Goal: Task Accomplishment & Management: Use online tool/utility

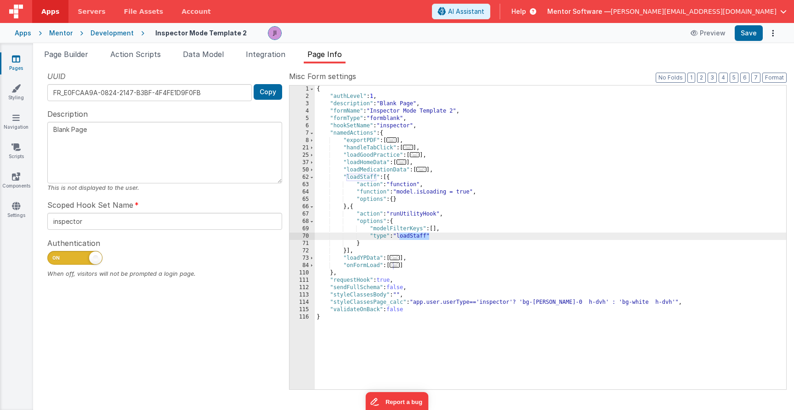
click at [24, 57] on link "Pages" at bounding box center [16, 63] width 33 height 18
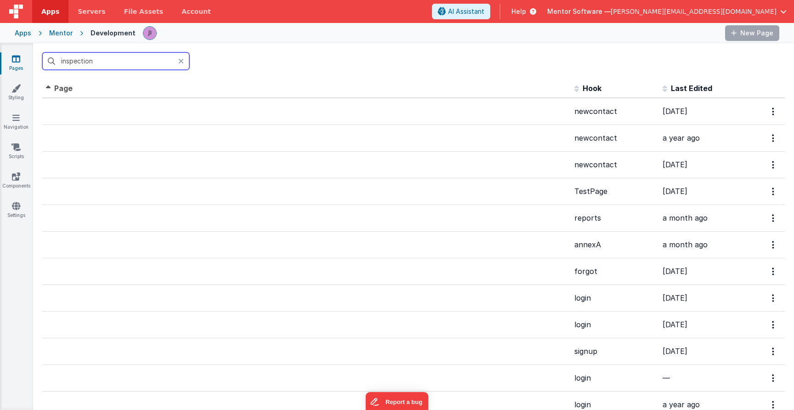
click at [111, 66] on input "inspection" at bounding box center [115, 60] width 147 height 17
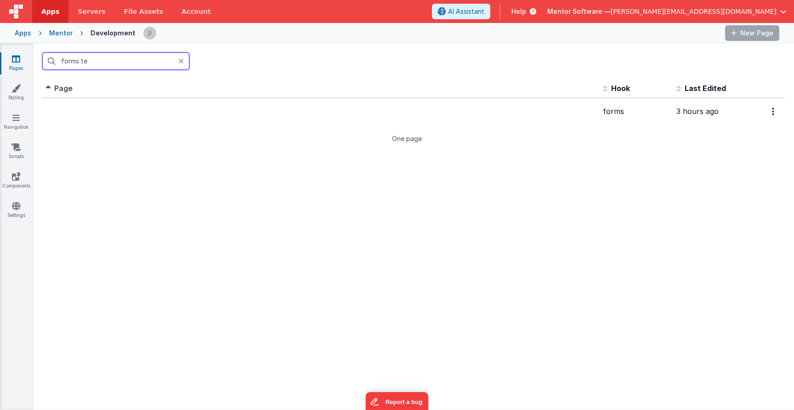
type input "forms tem"
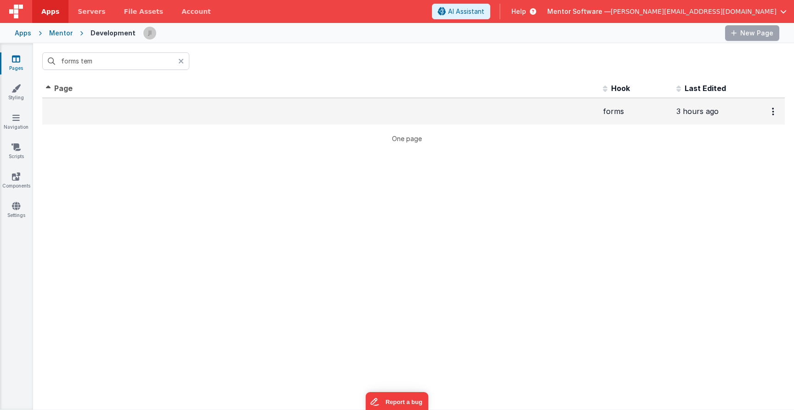
click at [124, 109] on td at bounding box center [320, 111] width 557 height 27
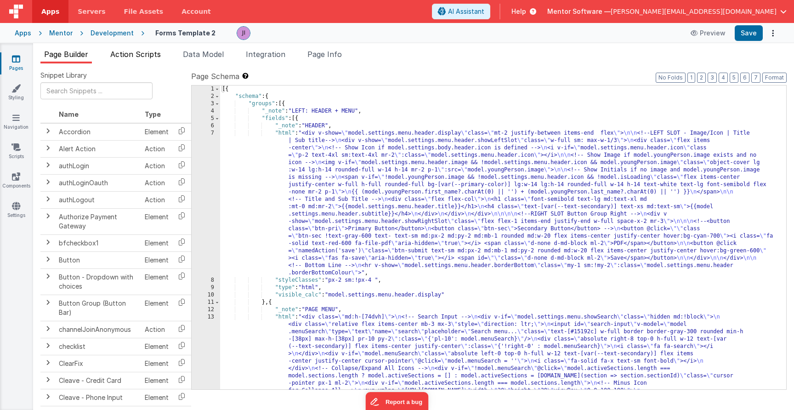
click at [119, 56] on span "Action Scripts" at bounding box center [135, 54] width 51 height 9
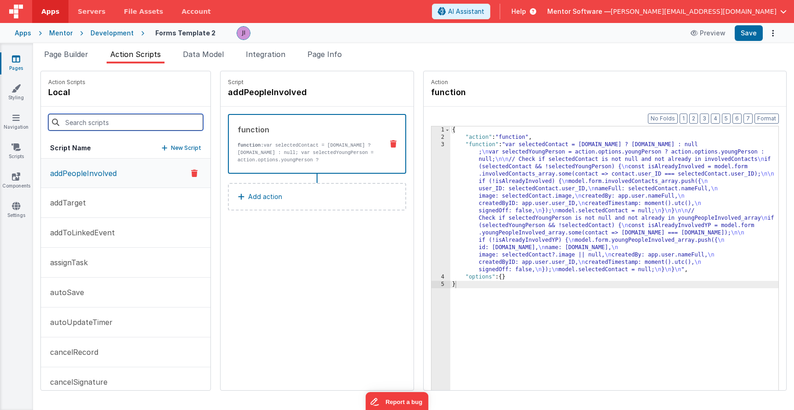
click at [104, 122] on input at bounding box center [125, 122] width 155 height 17
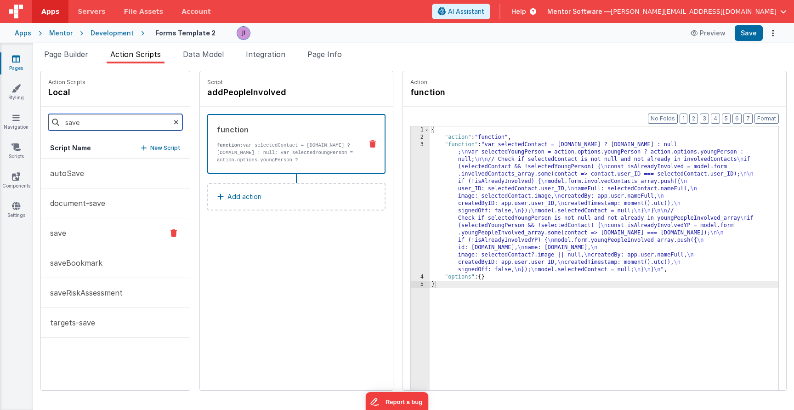
type input "save"
click at [96, 226] on button "save" at bounding box center [115, 233] width 149 height 30
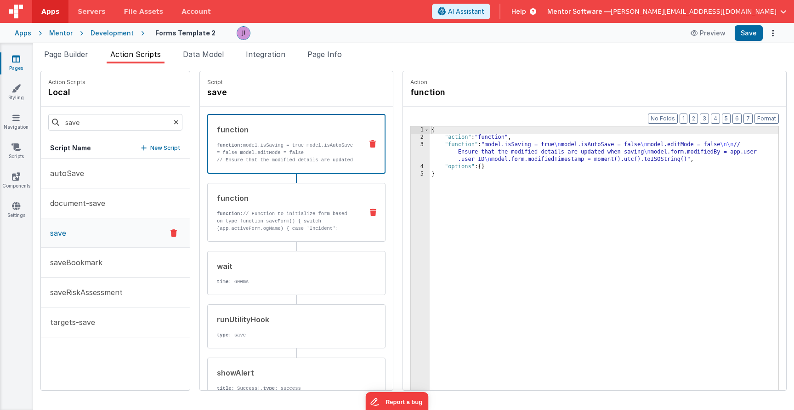
click at [288, 202] on div "function" at bounding box center [286, 197] width 139 height 11
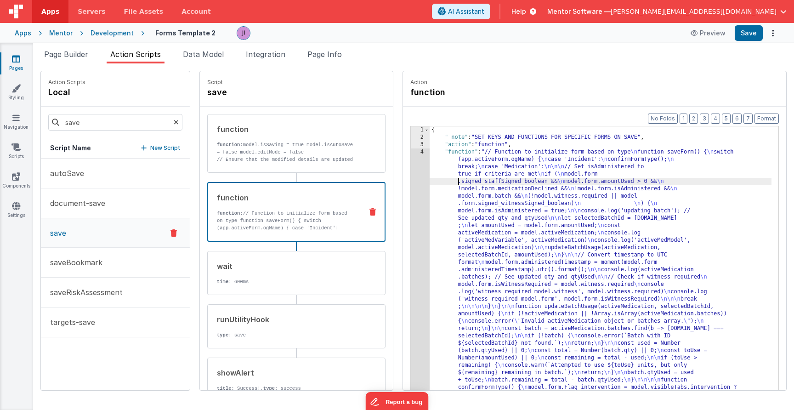
drag, startPoint x: 457, startPoint y: 183, endPoint x: 424, endPoint y: 182, distance: 32.2
click at [456, 183] on div "{ "_note" : "SET KEYS AND FUNCTIONS FOR SPECIFIC FORMS ON SAVE" , "action" : "f…" at bounding box center [600, 415] width 342 height 579
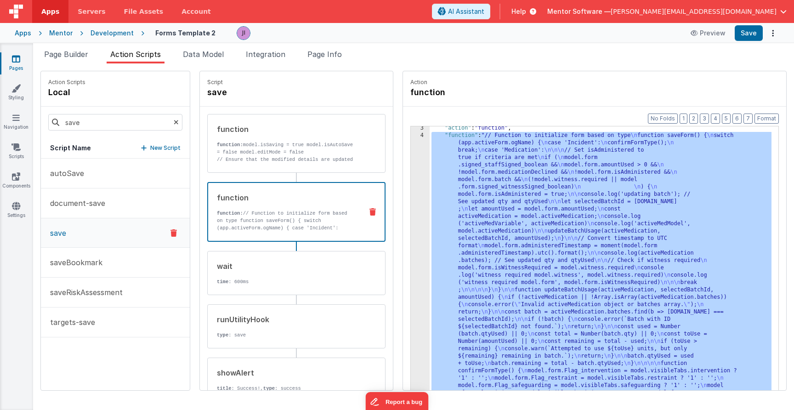
click at [412, 183] on div "3 4 5 6" at bounding box center [420, 277] width 19 height 307
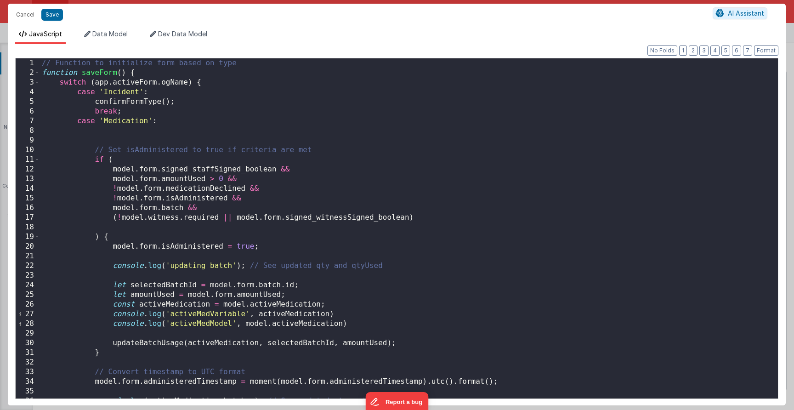
scroll to position [519, 0]
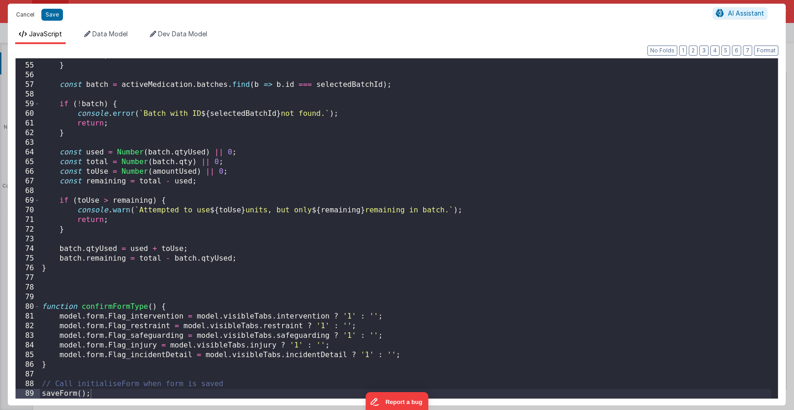
click at [20, 13] on button "Cancel" at bounding box center [25, 14] width 28 height 13
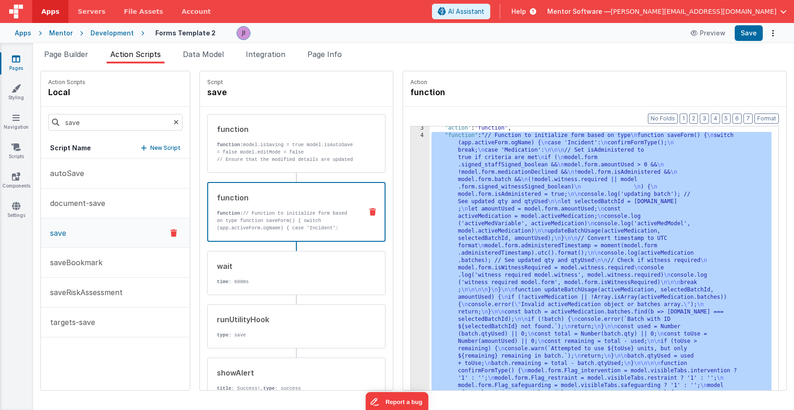
click at [95, 54] on ul "Page Builder Action Scripts Data Model Integration Page Info" at bounding box center [413, 56] width 761 height 15
click at [92, 54] on li "Page Builder" at bounding box center [65, 56] width 51 height 15
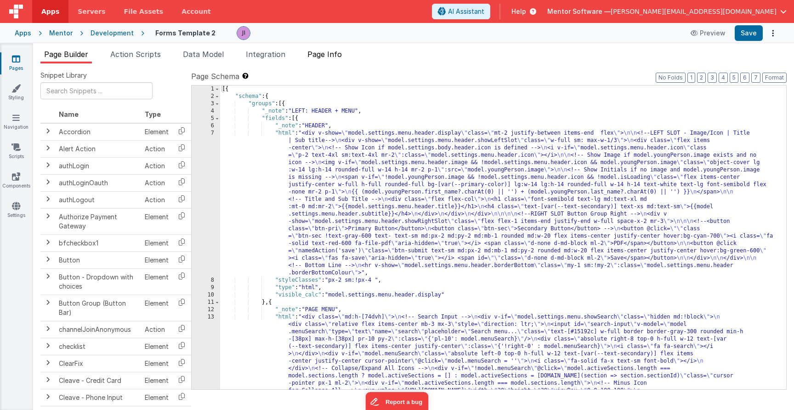
click at [331, 59] on li "Page Info" at bounding box center [325, 56] width 42 height 15
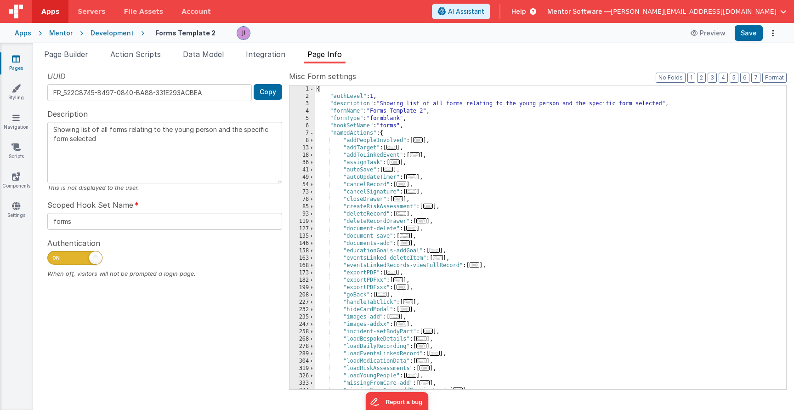
click at [497, 189] on div "{ "authLevel" : 1 , "description" : "Showing list of all forms relating to the …" at bounding box center [547, 244] width 464 height 318
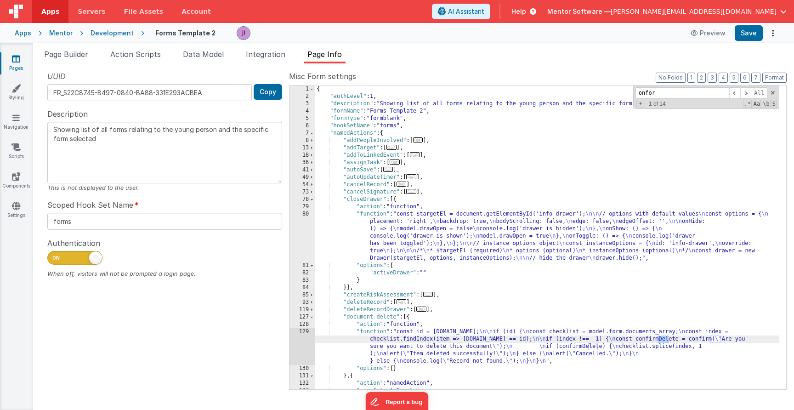
scroll to position [340, 0]
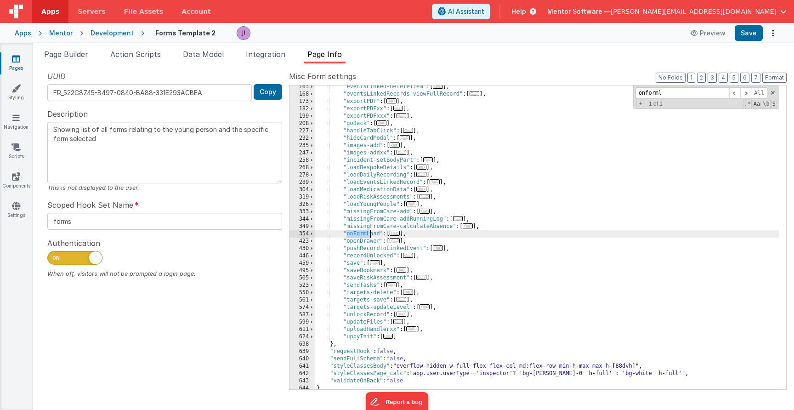
click at [399, 234] on span "..." at bounding box center [394, 233] width 10 height 5
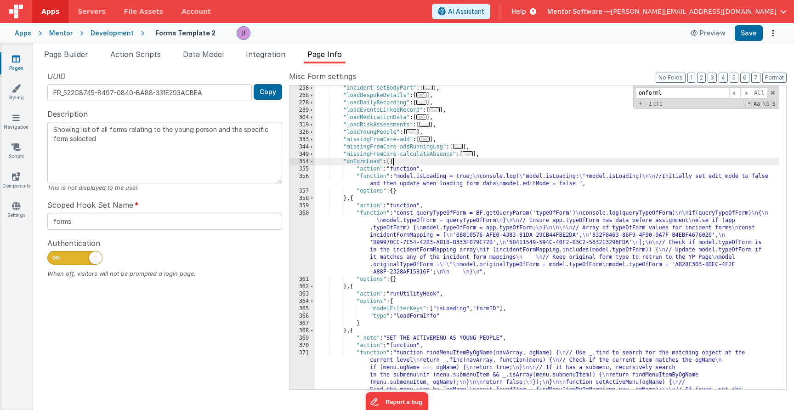
click at [422, 249] on div ""incident-setBodyPart" : [ ... ] , "loadBespokeDetails" : [ ... ] , "loadDailyR…" at bounding box center [547, 270] width 464 height 370
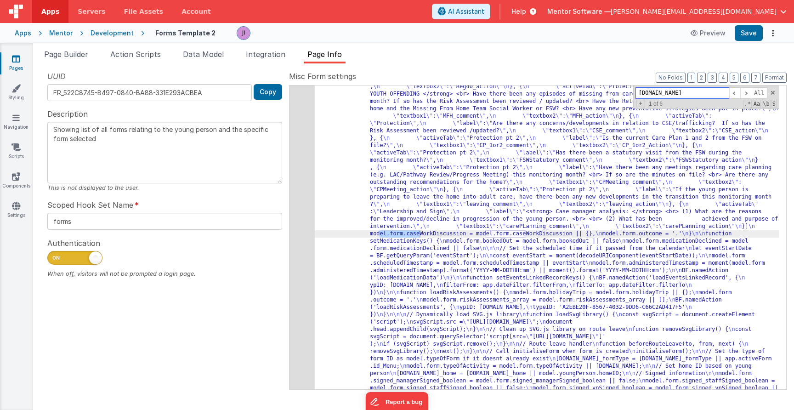
scroll to position [3001, 0]
type input "model.form.cre"
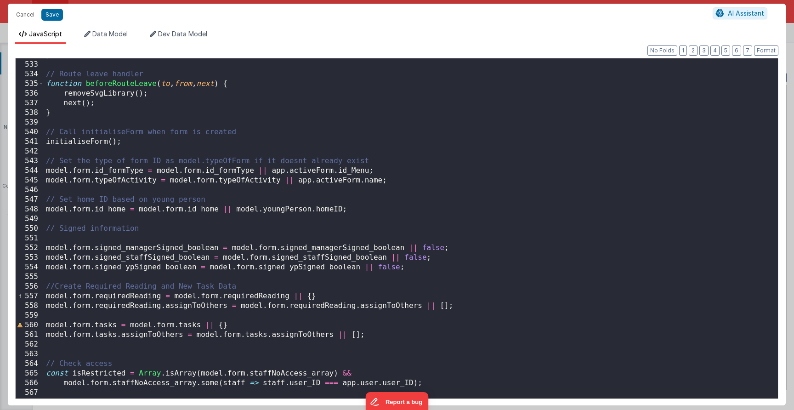
scroll to position [5381, 0]
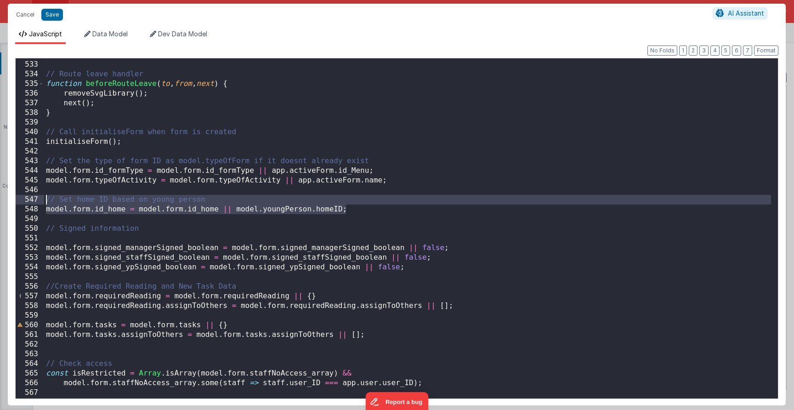
drag, startPoint x: 352, startPoint y: 208, endPoint x: 30, endPoint y: 198, distance: 321.7
click at [30, 198] on div "532 533 534 535 536 537 538 539 540 541 542 543 544 545 546 547 548 549 550 551…" at bounding box center [396, 228] width 763 height 341
click at [356, 211] on div "} // Route leave handler function beforeRouteLeave ( to , from , next ) { remov…" at bounding box center [407, 229] width 727 height 359
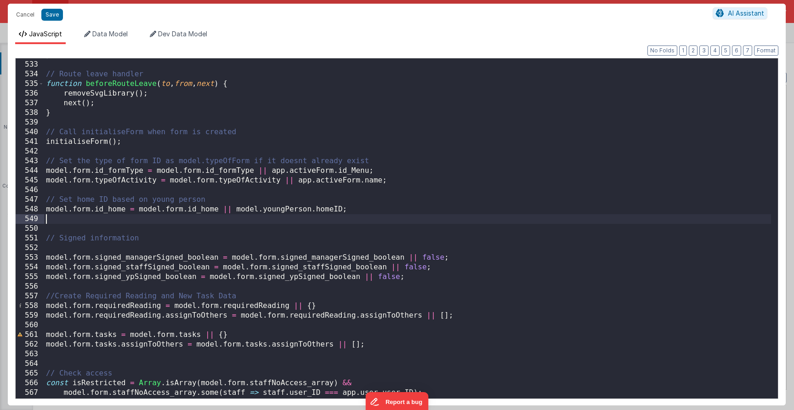
paste textarea
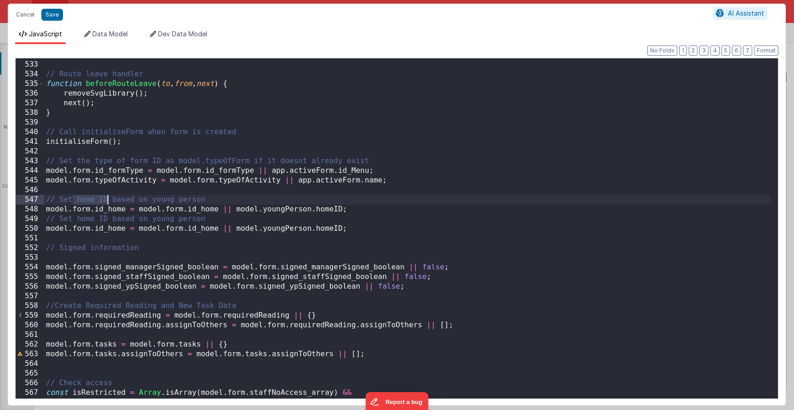
drag, startPoint x: 72, startPoint y: 201, endPoint x: 207, endPoint y: 195, distance: 135.7
click at [207, 195] on div "} // Route leave handler function beforeRouteLeave ( to , from , next ) { remov…" at bounding box center [407, 229] width 727 height 359
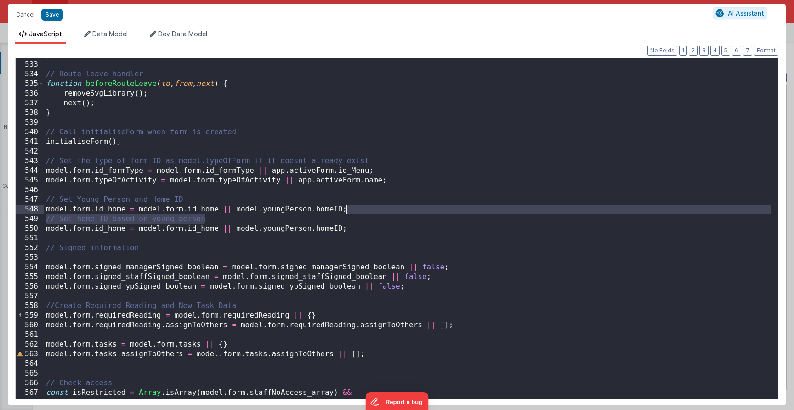
drag, startPoint x: 222, startPoint y: 214, endPoint x: 388, endPoint y: 212, distance: 165.8
click at [388, 212] on div "} // Route leave handler function beforeRouteLeave ( to , from , next ) { remov…" at bounding box center [407, 229] width 727 height 359
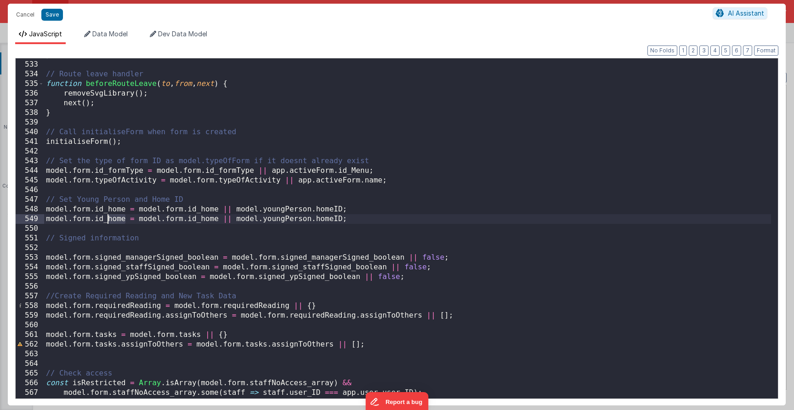
drag, startPoint x: 125, startPoint y: 219, endPoint x: 108, endPoint y: 220, distance: 16.6
click at [108, 220] on div "} // Route leave handler function beforeRouteLeave ( to , from , next ) { remov…" at bounding box center [407, 229] width 727 height 359
drag, startPoint x: 95, startPoint y: 220, endPoint x: 117, endPoint y: 221, distance: 21.6
click at [117, 221] on div "} // Route leave handler function beforeRouteLeave ( to , from , next ) { remov…" at bounding box center [407, 229] width 727 height 359
drag, startPoint x: 178, startPoint y: 220, endPoint x: 209, endPoint y: 220, distance: 30.8
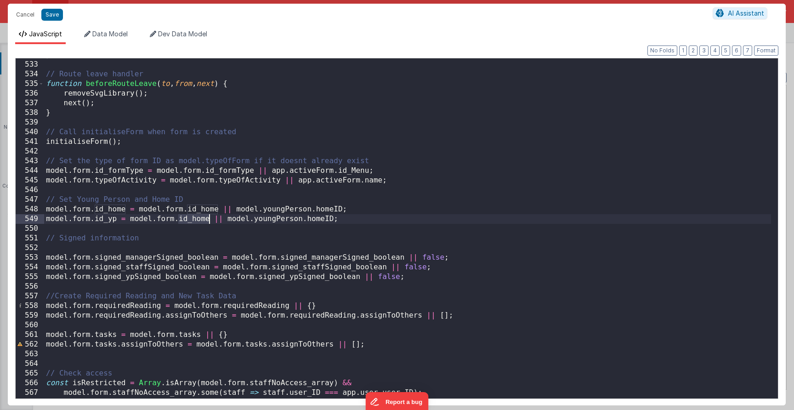
click at [209, 220] on div "} // Route leave handler function beforeRouteLeave ( to , from , next ) { remov…" at bounding box center [407, 229] width 727 height 359
click at [306, 220] on div "} // Route leave handler function beforeRouteLeave ( to , from , next ) { remov…" at bounding box center [407, 229] width 727 height 359
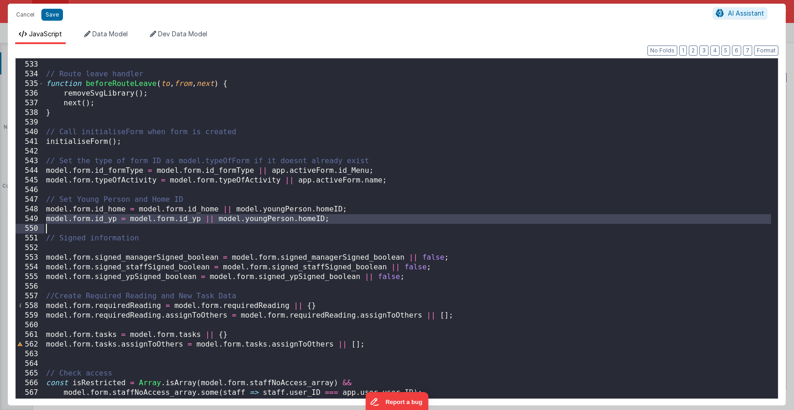
click at [308, 219] on div "} // Route leave handler function beforeRouteLeave ( to , from , next ) { remov…" at bounding box center [407, 229] width 727 height 359
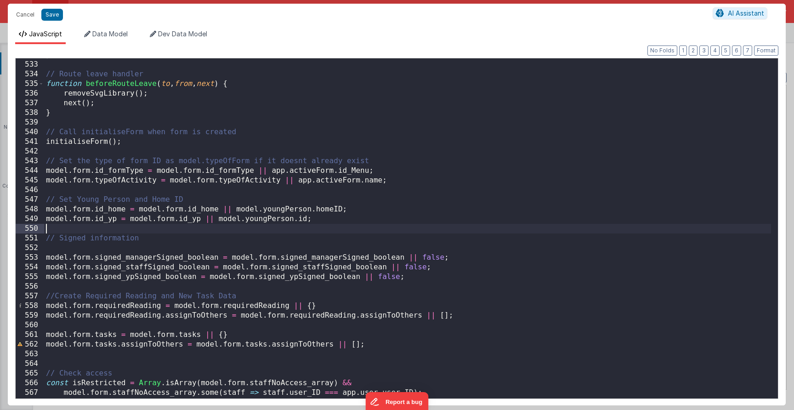
click at [347, 226] on div "} // Route leave handler function beforeRouteLeave ( to , from , next ) { remov…" at bounding box center [407, 229] width 727 height 359
click at [346, 224] on div "} // Route leave handler function beforeRouteLeave ( to , from , next ) { remov…" at bounding box center [407, 229] width 727 height 359
click at [346, 220] on div "} // Route leave handler function beforeRouteLeave ( to , from , next ) { remov…" at bounding box center [407, 229] width 727 height 359
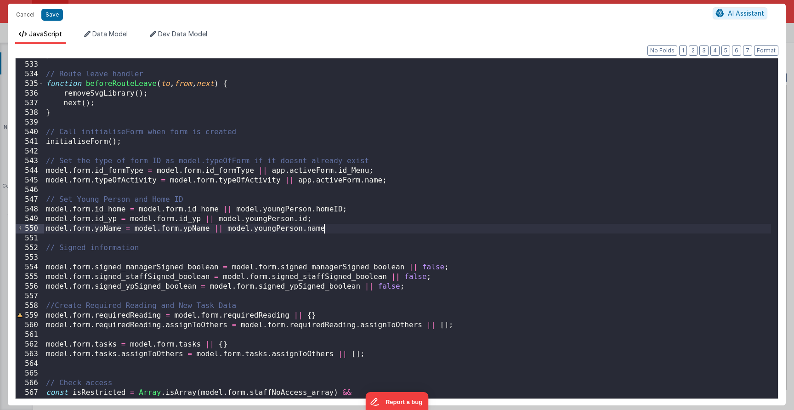
click at [342, 228] on div "} // Route leave handler function beforeRouteLeave ( to , from , next ) { remov…" at bounding box center [407, 229] width 727 height 359
click at [46, 15] on button "Save" at bounding box center [52, 15] width 22 height 12
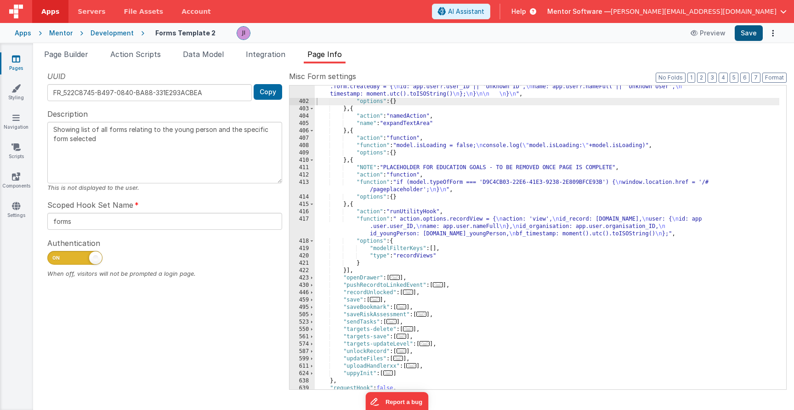
click at [750, 34] on button "Save" at bounding box center [748, 33] width 28 height 16
click at [128, 56] on span "Action Scripts" at bounding box center [135, 54] width 51 height 9
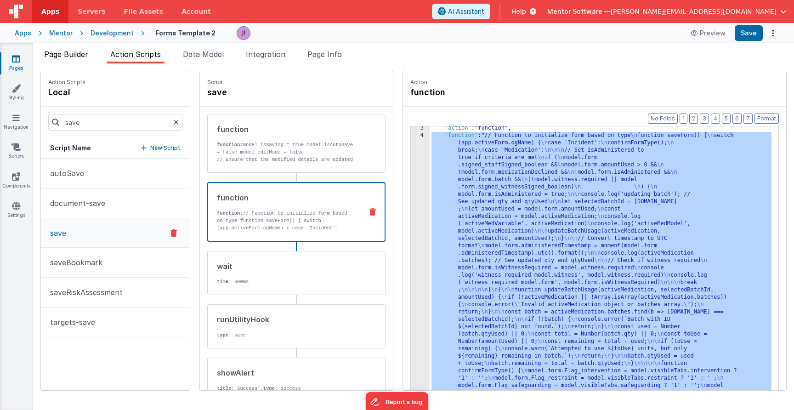
click at [77, 56] on span "Page Builder" at bounding box center [66, 54] width 44 height 9
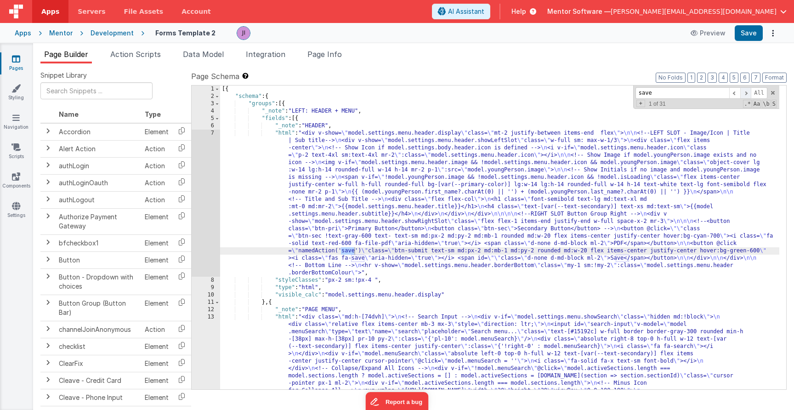
type input "save"
click at [748, 95] on span at bounding box center [745, 92] width 11 height 11
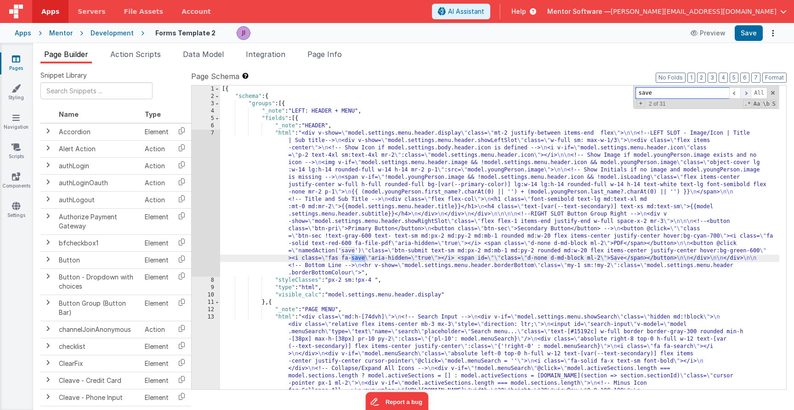
click at [748, 95] on span at bounding box center [745, 92] width 11 height 11
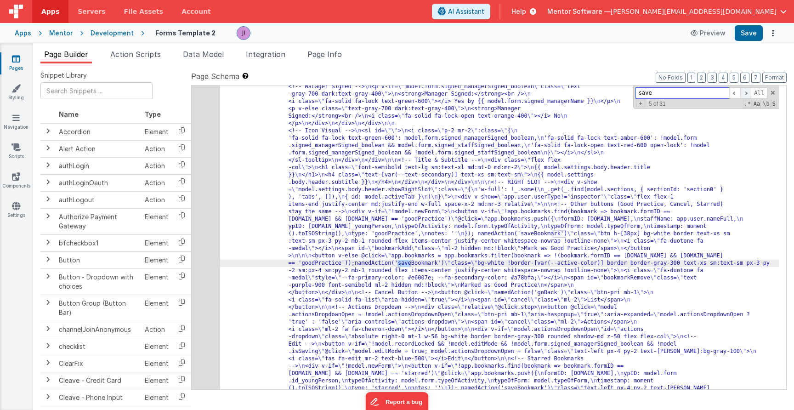
click at [748, 95] on span at bounding box center [745, 92] width 11 height 11
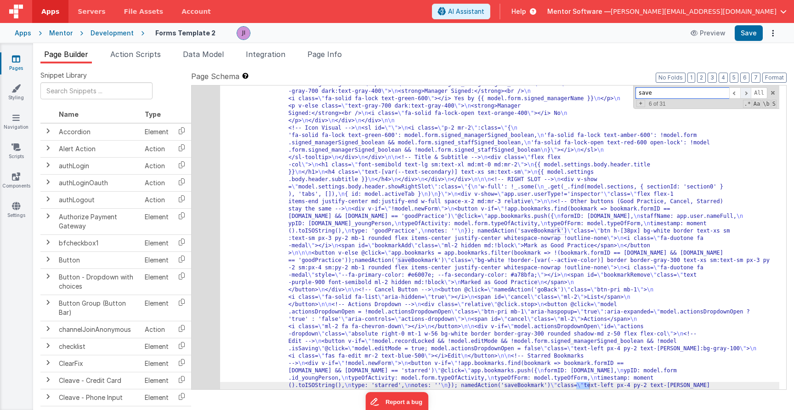
click at [748, 95] on span at bounding box center [745, 92] width 11 height 11
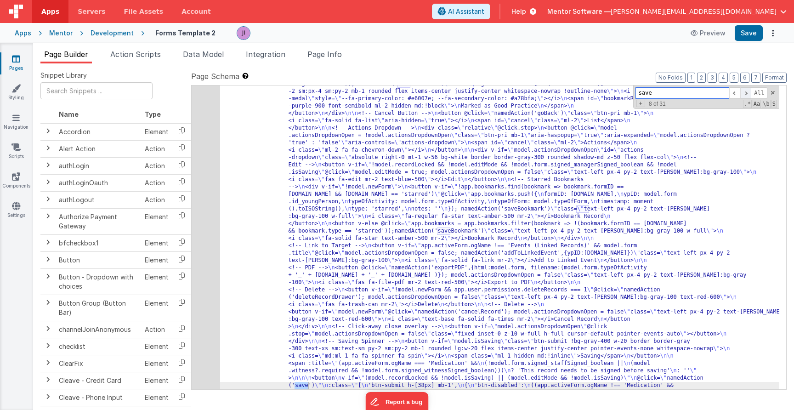
scroll to position [480, 0]
click at [206, 330] on div "24" at bounding box center [206, 128] width 28 height 610
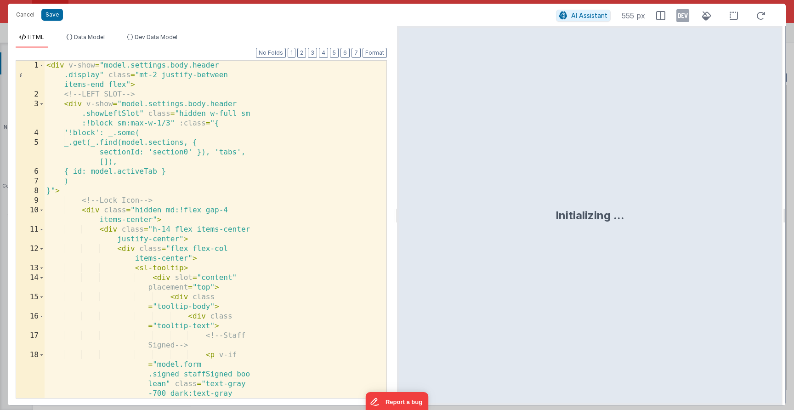
click at [229, 240] on div "< div v-show = "model.settings.body.header .display" class = "mt-2 justify-betw…" at bounding box center [212, 264] width 335 height 406
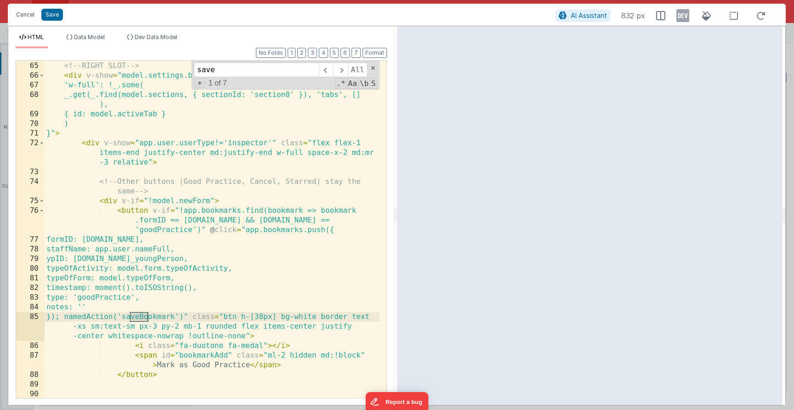
scroll to position [868, 0]
click at [336, 70] on span at bounding box center [340, 69] width 14 height 15
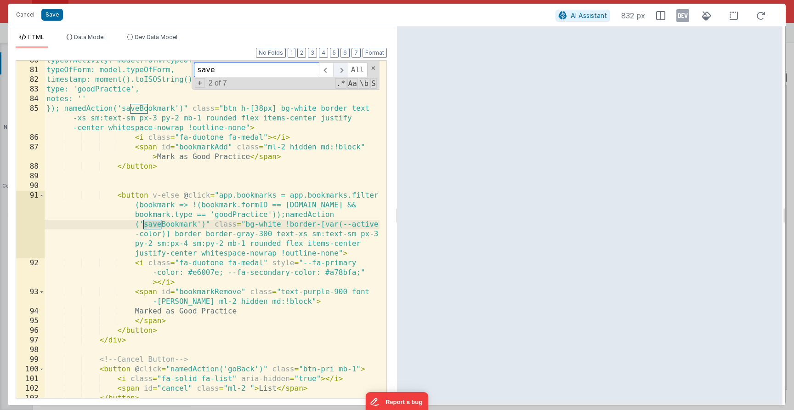
click at [340, 71] on span at bounding box center [340, 69] width 14 height 15
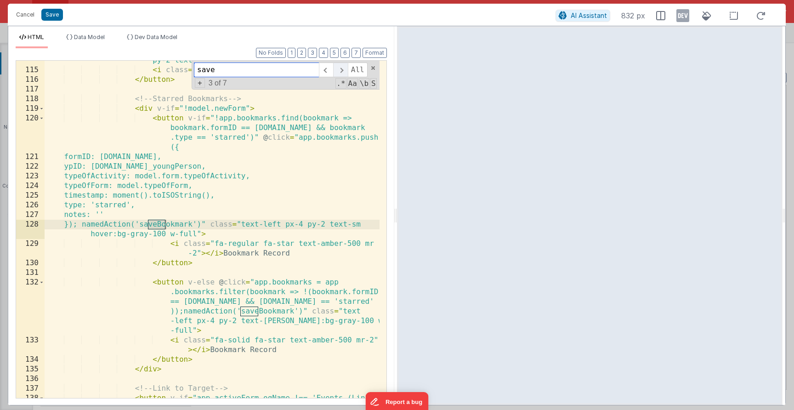
click at [340, 71] on span at bounding box center [340, 69] width 14 height 15
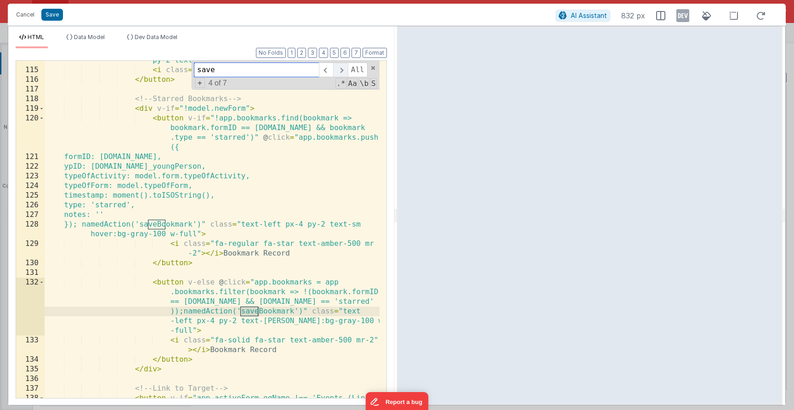
click at [340, 71] on span at bounding box center [340, 69] width 14 height 15
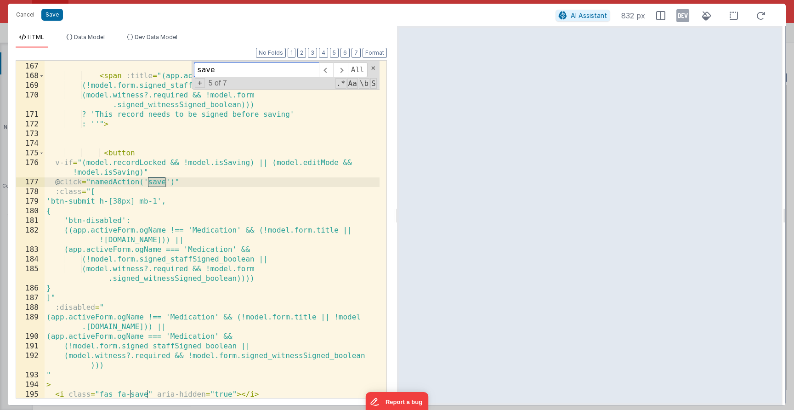
scroll to position [2471, 0]
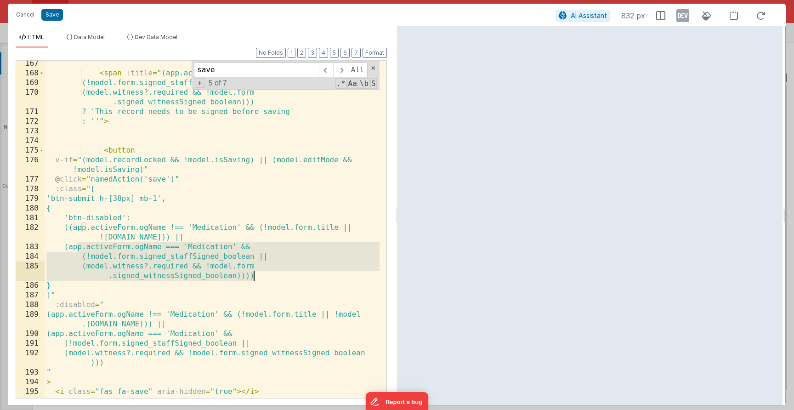
drag, startPoint x: 77, startPoint y: 248, endPoint x: 300, endPoint y: 275, distance: 225.2
click at [300, 275] on div "< span :title = "(app.activeForm.ogName === 'Medication' && (!model.form.signed…" at bounding box center [212, 237] width 335 height 356
click at [297, 218] on div "< span :title = "(app.activeForm.ogName === 'Medication' && (!model.form.signed…" at bounding box center [212, 237] width 335 height 356
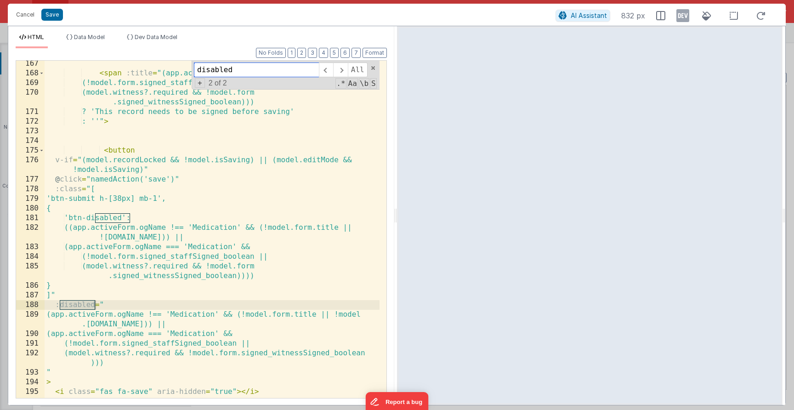
type input "disabled"
click at [187, 297] on div "< span :title = "(app.activeForm.ogName === 'Medication' && (!model.form.signed…" at bounding box center [212, 237] width 335 height 356
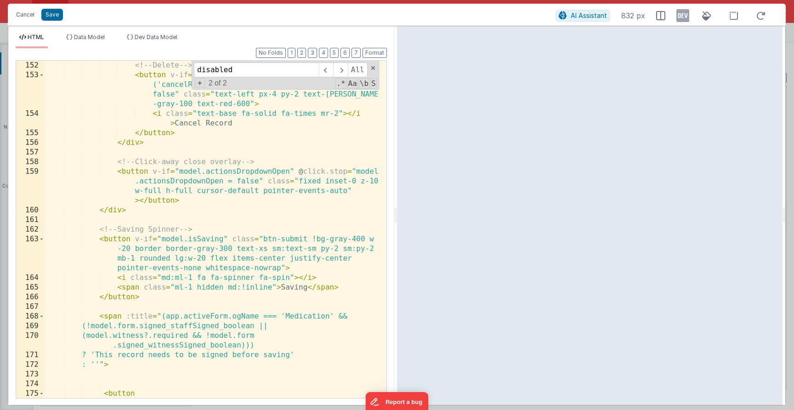
scroll to position [2228, 0]
click at [299, 356] on div "<!-- Delete --> < button v-if = "model.newForm" @ click = "namedAction ('cancel…" at bounding box center [212, 244] width 335 height 366
click at [301, 356] on div "<!-- Delete --> < button v-if = "model.newForm" @ click = "namedAction ('cancel…" at bounding box center [212, 244] width 335 height 366
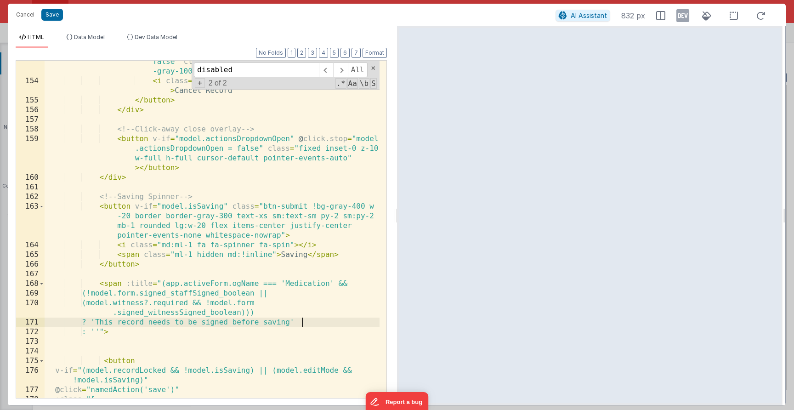
scroll to position [2272, 0]
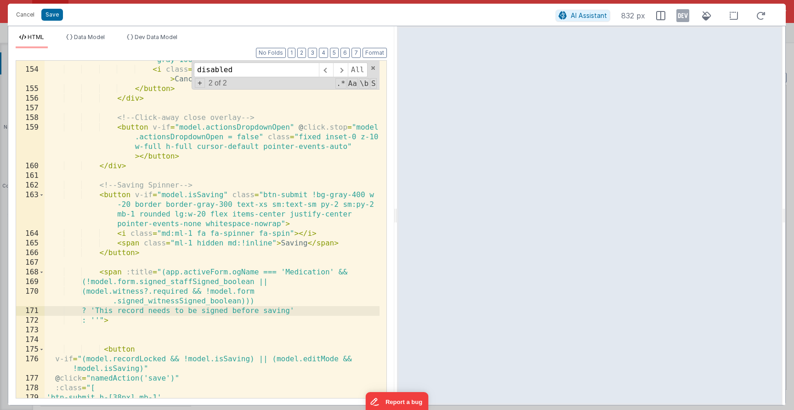
click at [99, 272] on div "< button v-if = "model.newForm" @ click = "namedAction ('cancelRecord'); model.…" at bounding box center [212, 218] width 335 height 385
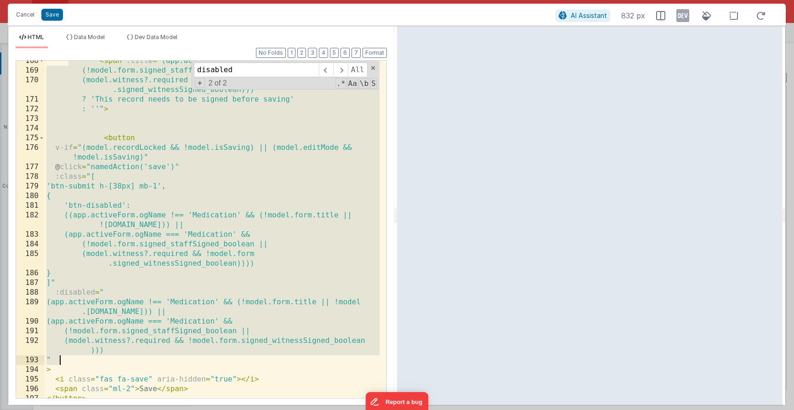
scroll to position [2499, 0]
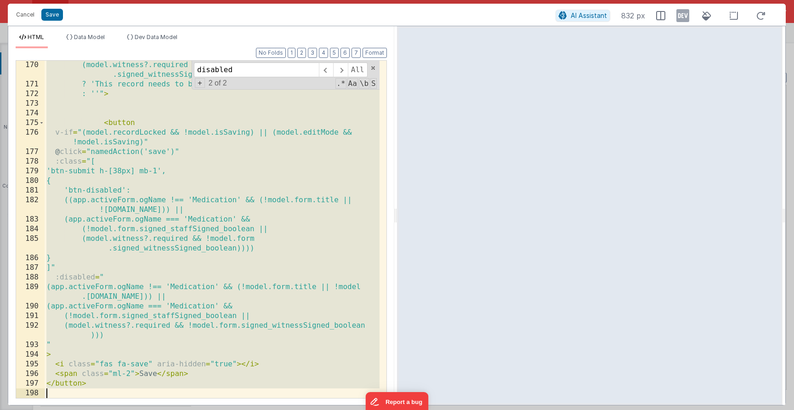
drag, startPoint x: 70, startPoint y: 274, endPoint x: 215, endPoint y: 387, distance: 183.6
click at [218, 389] on div "(model.witness?.required && !model.form .signed_witnessSigned_boolean))) ? 'Thi…" at bounding box center [212, 243] width 335 height 366
click at [108, 375] on div "(model.witness?.required && !model.form .signed_witnessSigned_boolean))) ? 'Thi…" at bounding box center [212, 243] width 335 height 366
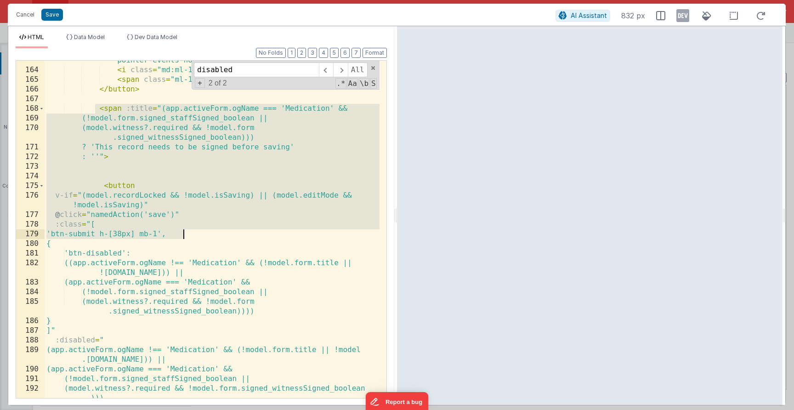
scroll to position [2541, 0]
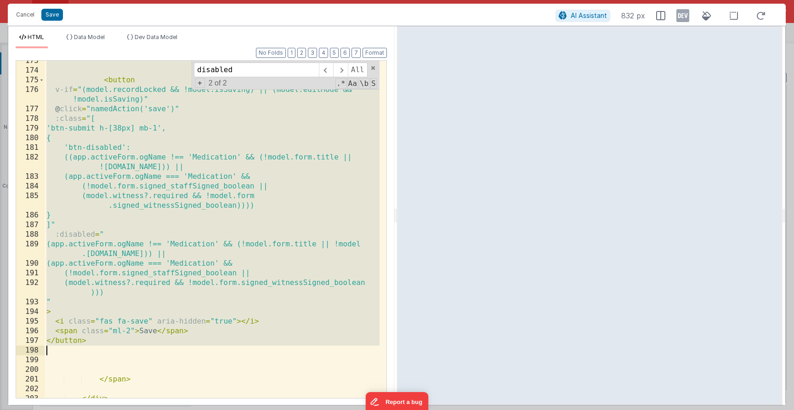
drag, startPoint x: 96, startPoint y: 138, endPoint x: 182, endPoint y: 349, distance: 227.7
click at [182, 349] on div "< button v-if = "(model.recordLocked && !model.isSaving) || (model.editMode && …" at bounding box center [212, 234] width 335 height 356
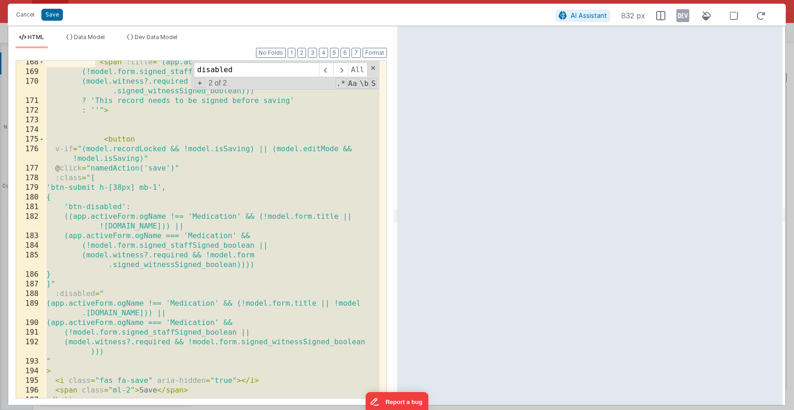
scroll to position [2436, 0]
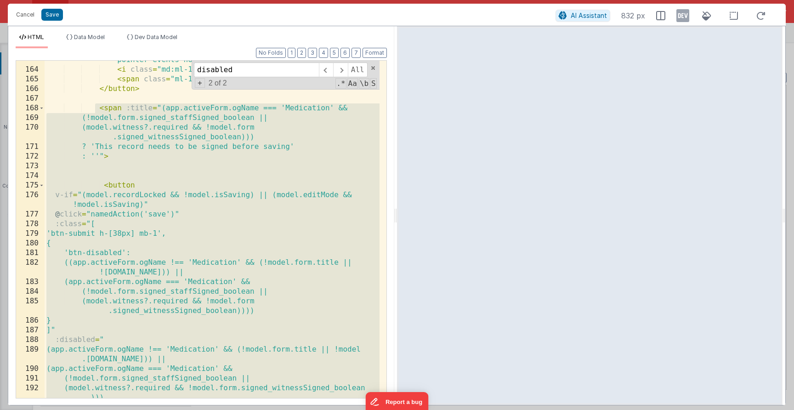
click at [101, 146] on div "< button v-if = "model.isSaving" class = "btn-submit !bg-gray-400 w -20 border …" at bounding box center [212, 223] width 335 height 395
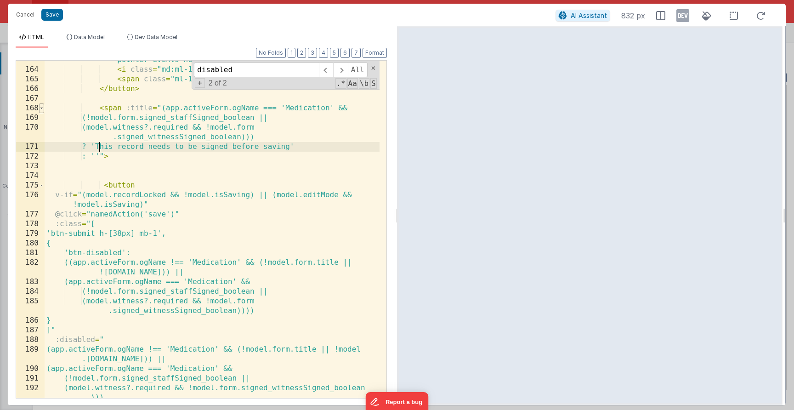
click at [43, 108] on span at bounding box center [41, 108] width 5 height 10
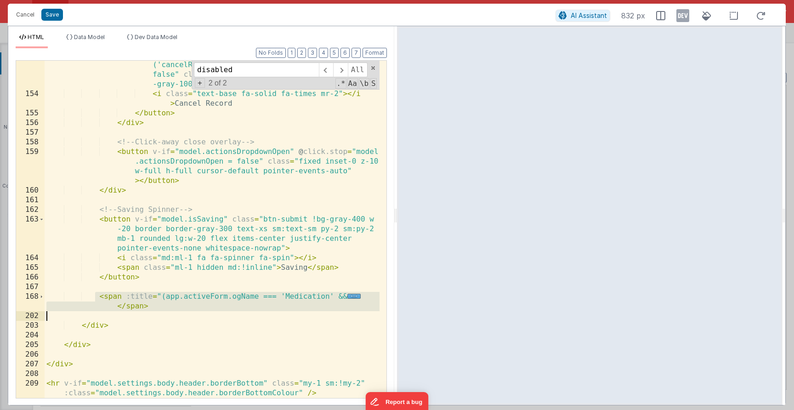
drag, startPoint x: 93, startPoint y: 294, endPoint x: 164, endPoint y: 311, distance: 72.6
click at [164, 311] on div "< button v-if = "model.newForm" @ click = "namedAction ('cancelRecord'); model.…" at bounding box center [212, 248] width 335 height 395
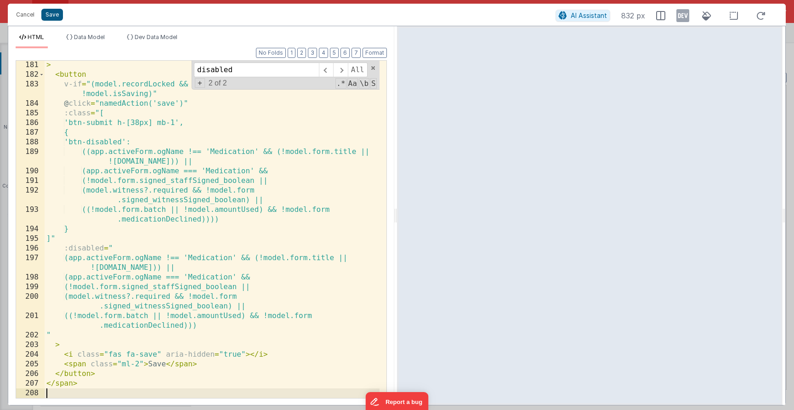
click at [52, 16] on button "Save" at bounding box center [52, 15] width 22 height 12
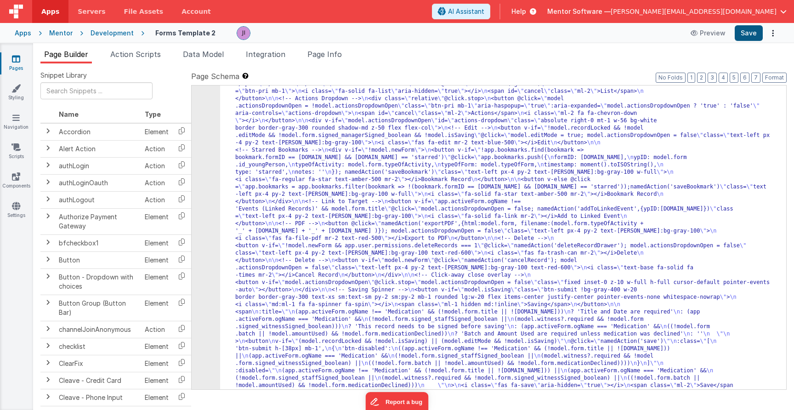
click at [749, 30] on button "Save" at bounding box center [748, 33] width 28 height 16
click at [25, 57] on link "Pages" at bounding box center [16, 63] width 33 height 18
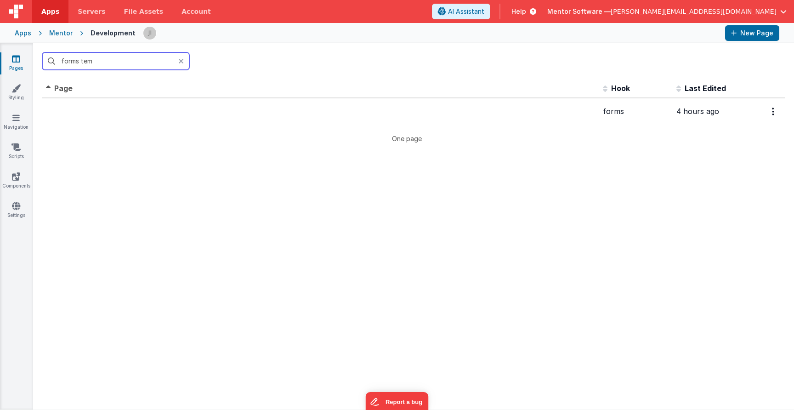
click at [103, 62] on input "forms tem" at bounding box center [115, 60] width 147 height 17
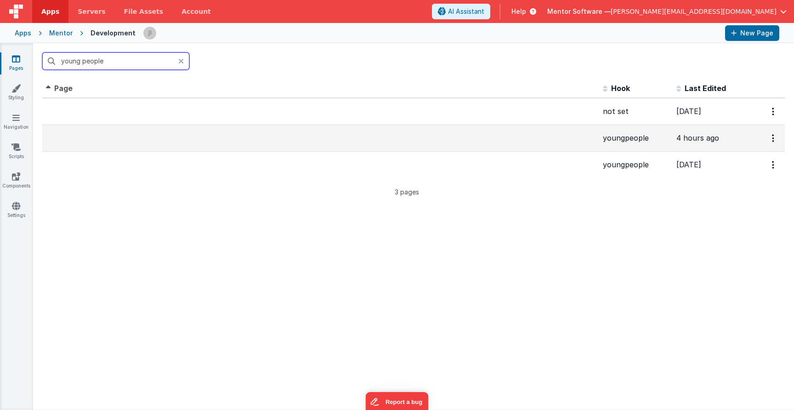
type input "young people"
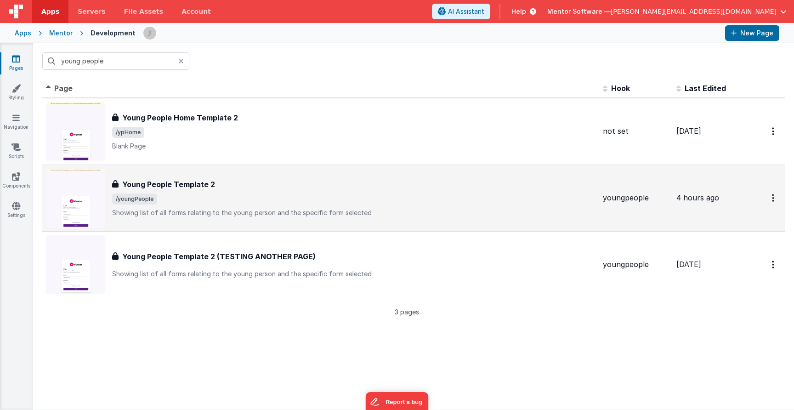
click at [158, 147] on p "Blank Page" at bounding box center [353, 145] width 483 height 9
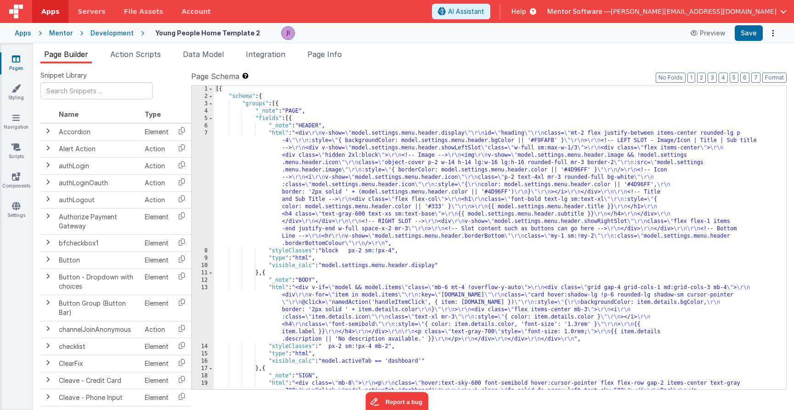
click at [15, 65] on link "Pages" at bounding box center [16, 63] width 33 height 18
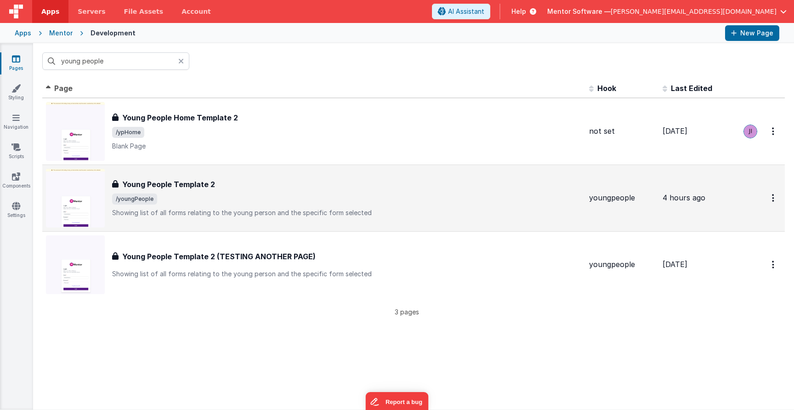
click at [192, 184] on h3 "Young People Template 2" at bounding box center [168, 184] width 93 height 11
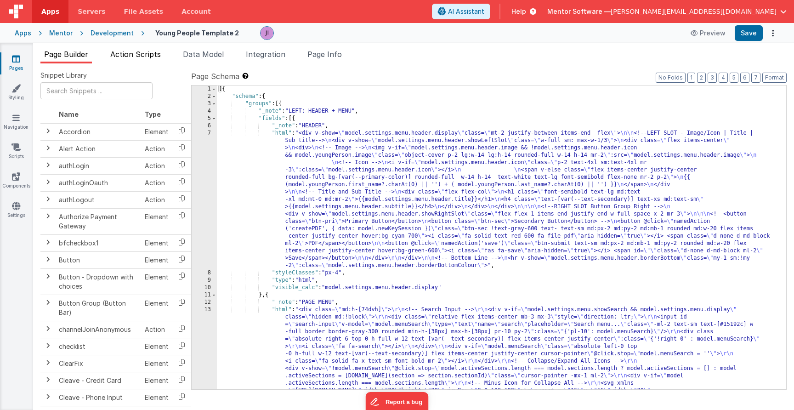
click at [133, 59] on li "Action Scripts" at bounding box center [136, 56] width 58 height 15
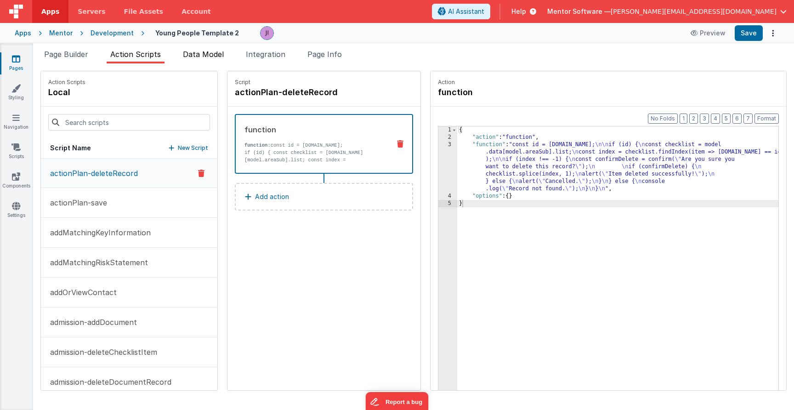
click at [194, 60] on li "Data Model" at bounding box center [203, 56] width 48 height 15
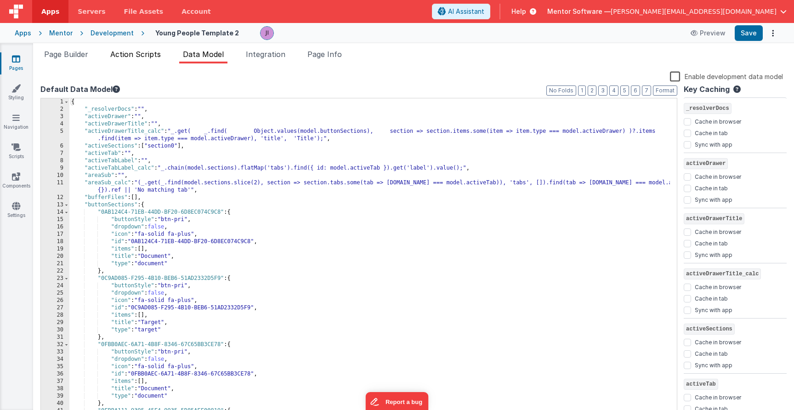
click at [152, 61] on li "Action Scripts" at bounding box center [136, 56] width 58 height 15
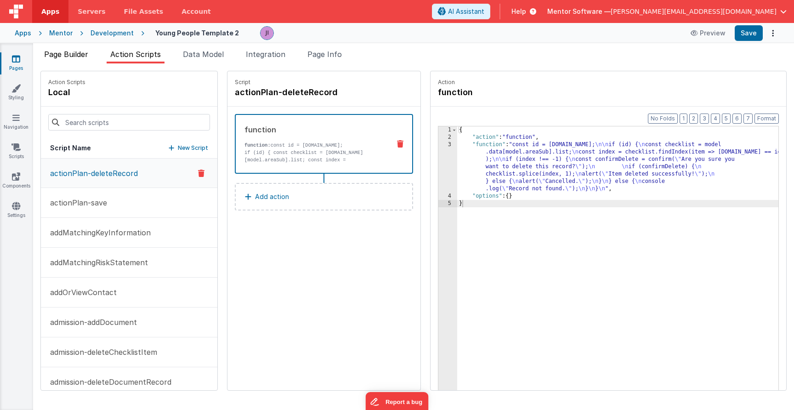
click at [72, 60] on li "Page Builder" at bounding box center [65, 56] width 51 height 15
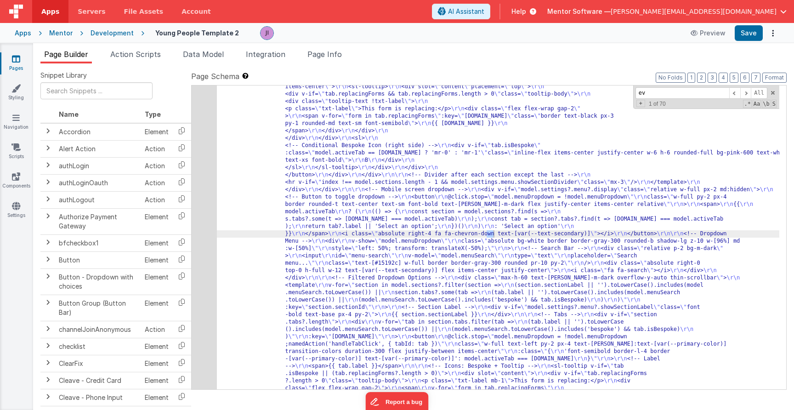
scroll to position [427, 0]
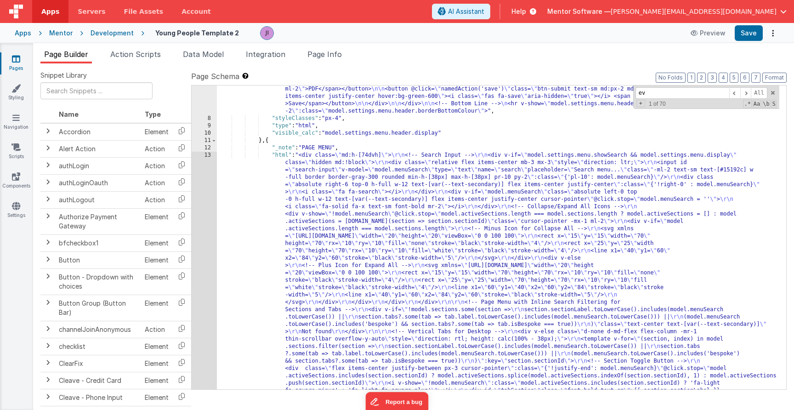
scroll to position [0, 0]
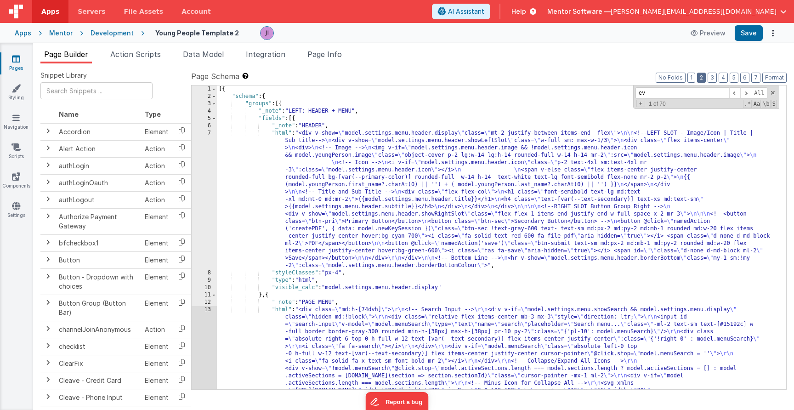
click at [706, 74] on button "2" at bounding box center [701, 78] width 9 height 10
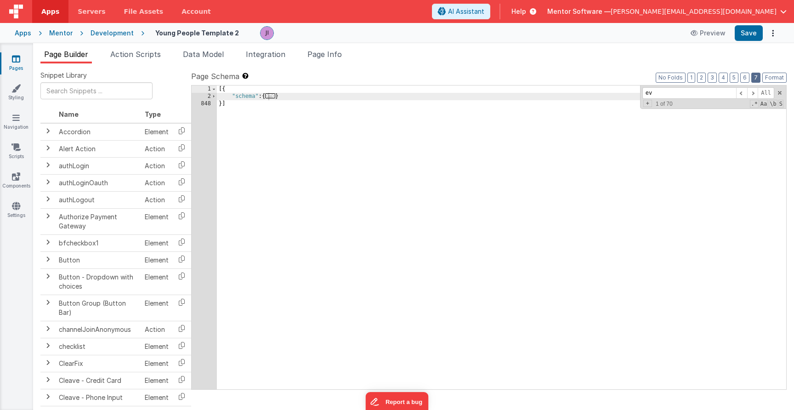
click at [758, 80] on button "7" at bounding box center [755, 78] width 9 height 10
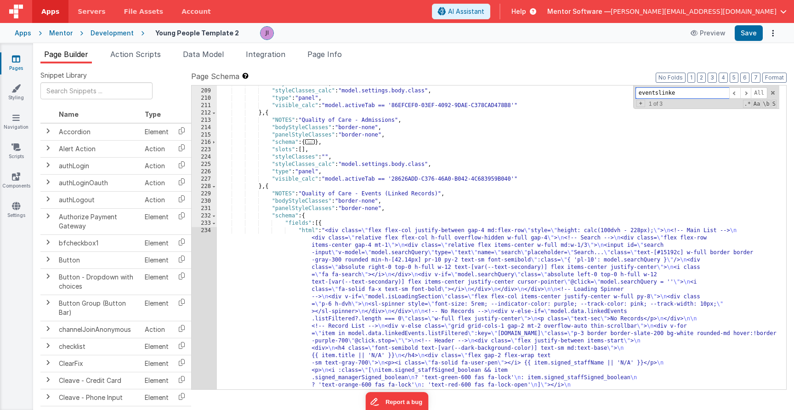
scroll to position [2188, 0]
type input "eventslinke"
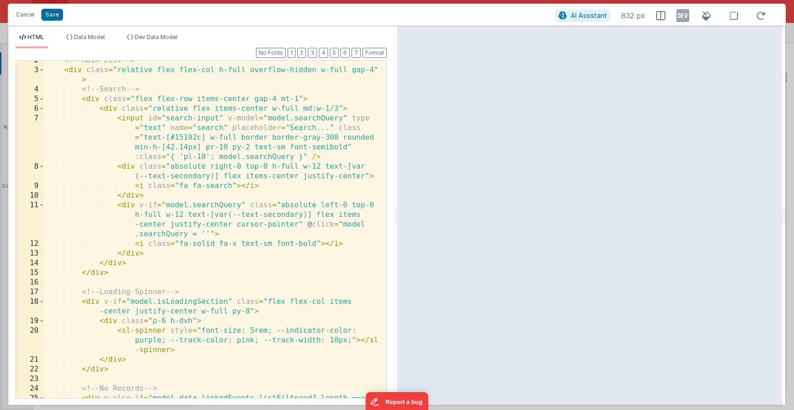
scroll to position [24, 0]
click at [225, 249] on div "<!-- Main List --> < div class = "relative flex flex-col h-full overflow-hidden…" at bounding box center [212, 239] width 335 height 366
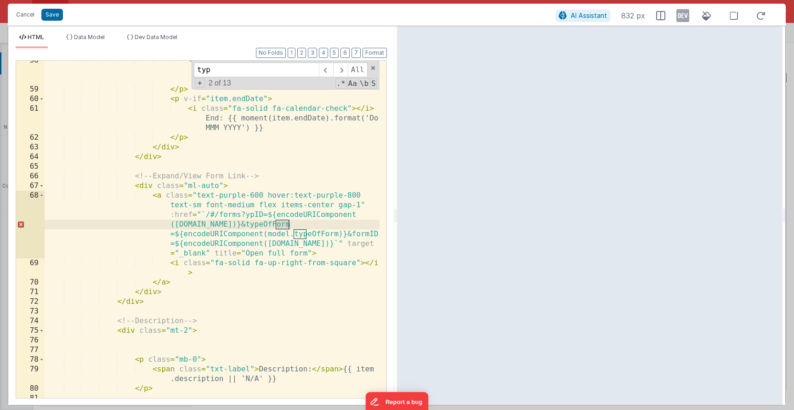
scroll to position [767, 0]
type input "typeo"
click at [280, 224] on div "< i class = "fa-solid fa-calendar-days" > </ i > Start: {{ moment(item.startDat…" at bounding box center [212, 244] width 335 height 376
click at [353, 231] on div "< i class = "fa-solid fa-calendar-days" > </ i > Start: {{ moment(item.startDat…" at bounding box center [212, 244] width 335 height 376
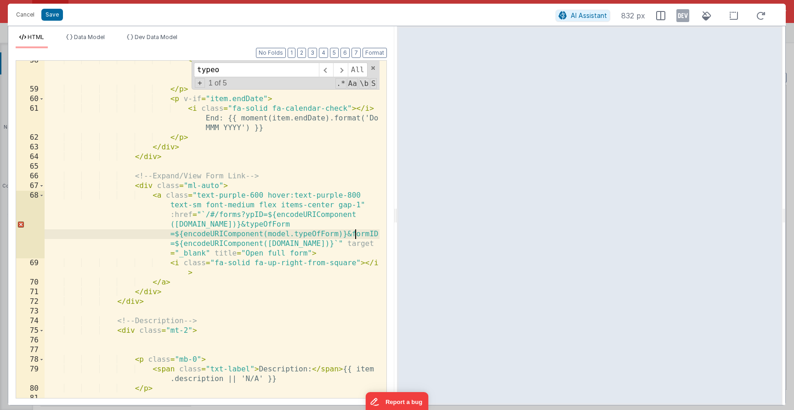
click at [353, 231] on div "< i class = "fa-solid fa-calendar-days" > </ i > Start: {{ moment(item.startDat…" at bounding box center [212, 244] width 335 height 376
click at [25, 22] on div "Cancel Save AI Assistant 832 px" at bounding box center [397, 15] width 778 height 22
click at [25, 19] on button "Cancel" at bounding box center [25, 14] width 28 height 13
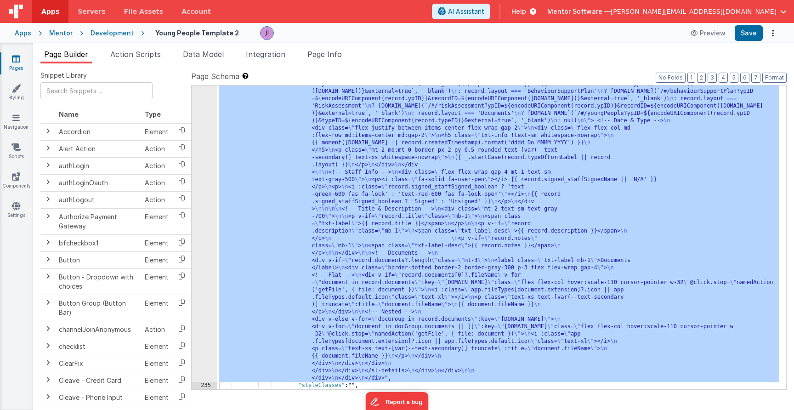
click at [19, 66] on link "Pages" at bounding box center [16, 63] width 33 height 18
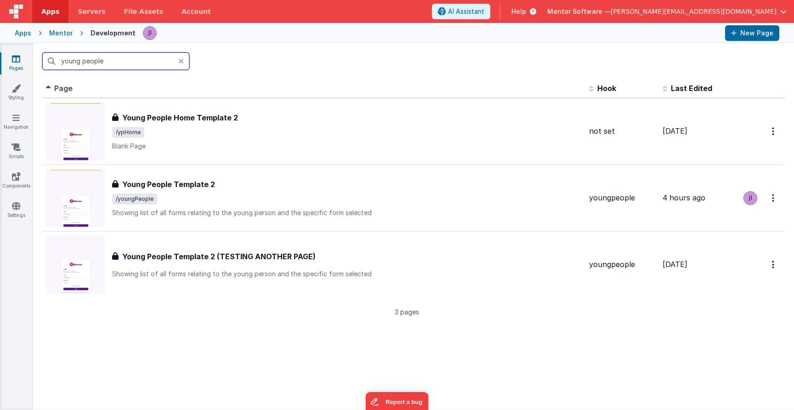
click at [85, 65] on input "young people" at bounding box center [115, 60] width 147 height 17
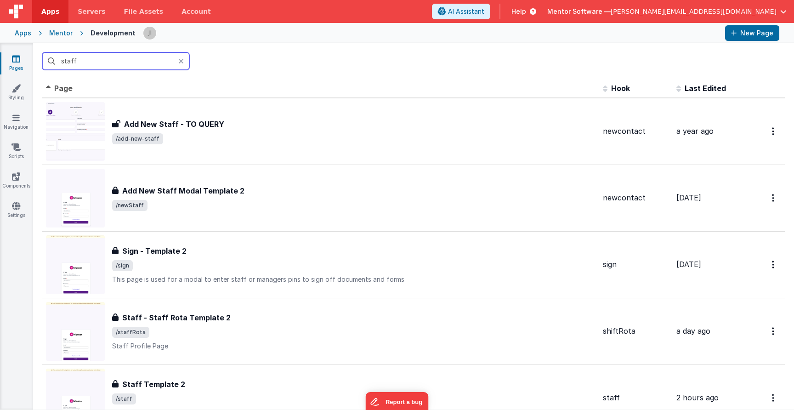
type input "staff"
click at [64, 35] on div "Mentor" at bounding box center [60, 32] width 23 height 9
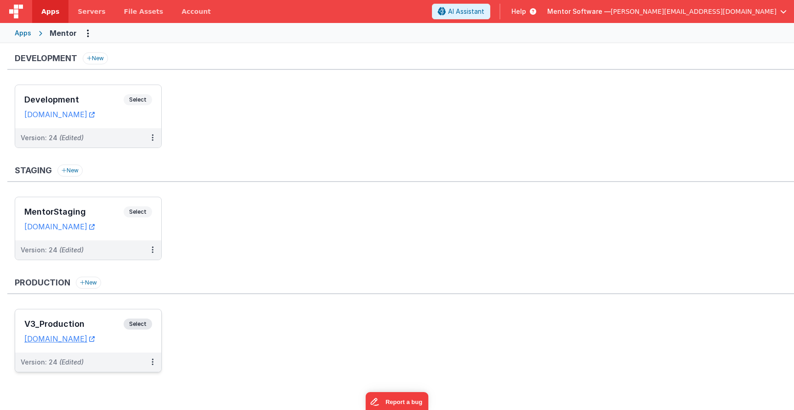
click at [135, 318] on div "V3_Production Select URLs [DOMAIN_NAME]" at bounding box center [88, 330] width 146 height 43
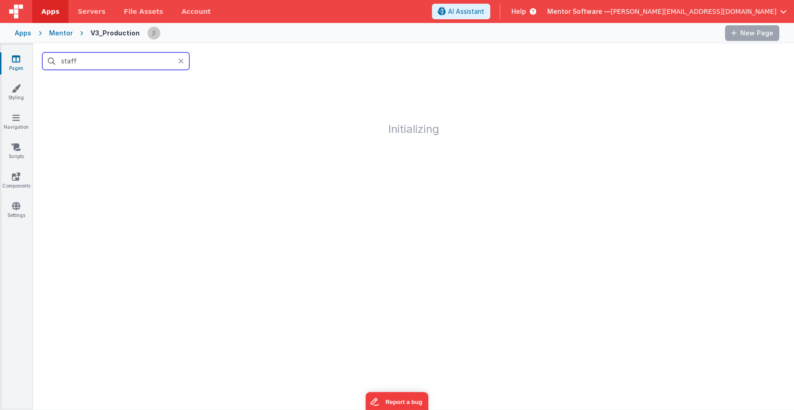
click at [113, 61] on input "staff" at bounding box center [115, 60] width 147 height 17
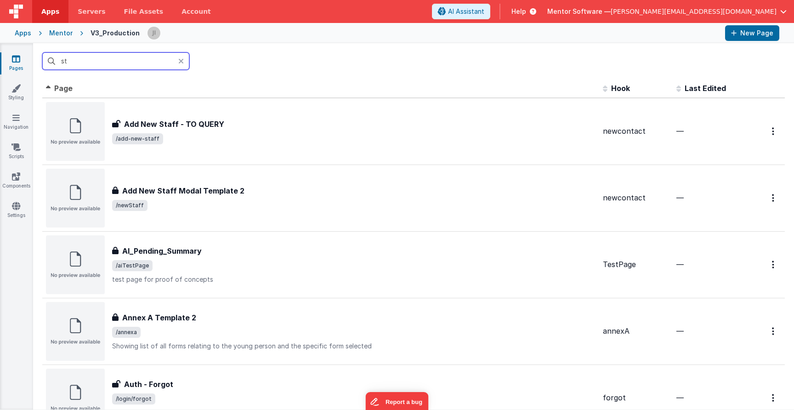
click at [112, 63] on input "st" at bounding box center [115, 60] width 147 height 17
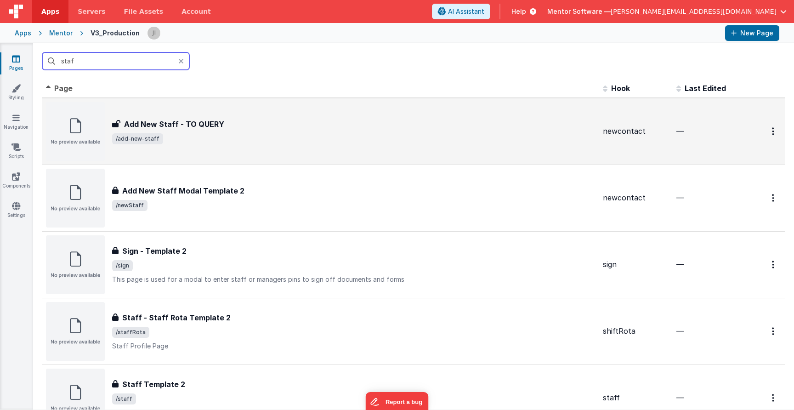
type input "staff"
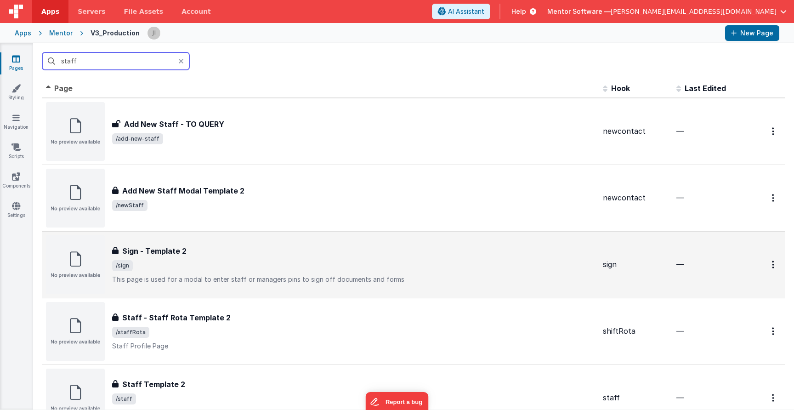
scroll to position [24, 0]
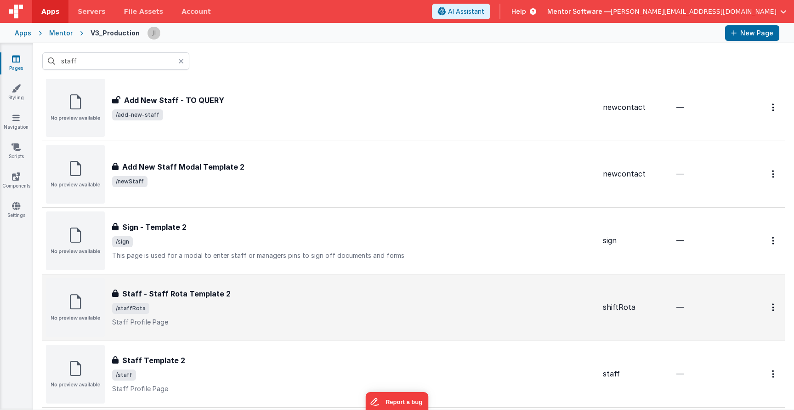
click at [232, 305] on span "/staffRota" at bounding box center [353, 308] width 483 height 11
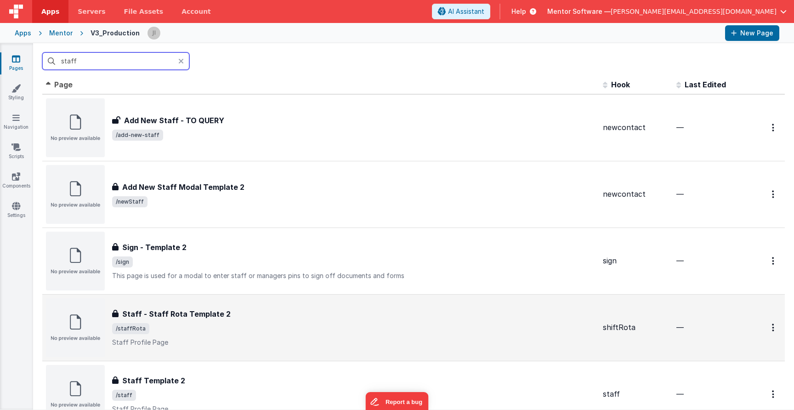
scroll to position [22, 0]
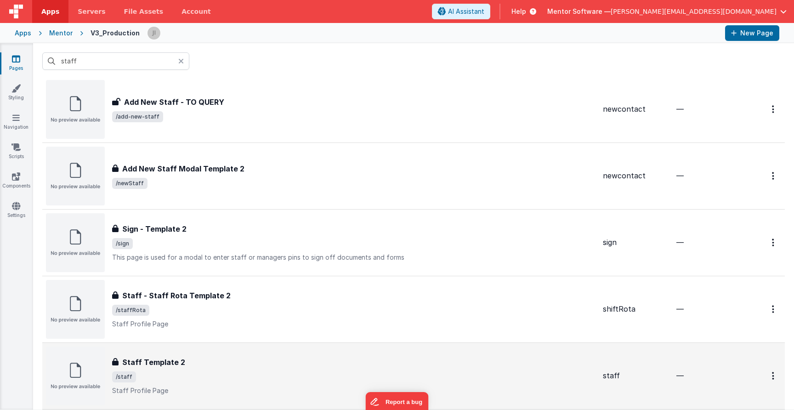
click at [212, 367] on div "Staff Template 2" at bounding box center [353, 361] width 483 height 11
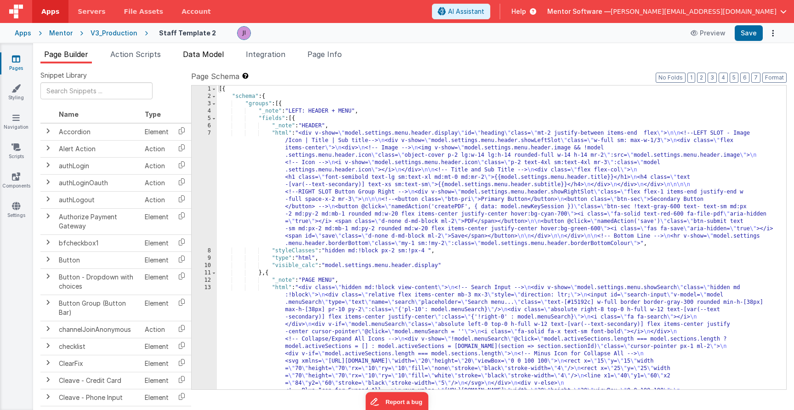
click at [200, 59] on li "Data Model" at bounding box center [203, 56] width 48 height 15
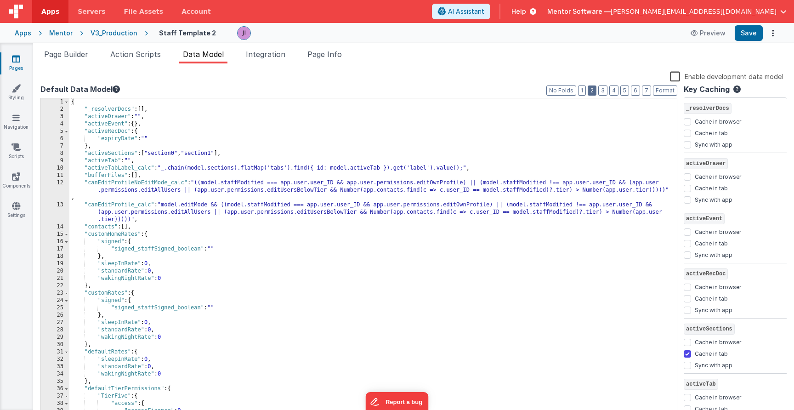
click at [594, 89] on button "2" at bounding box center [591, 90] width 9 height 10
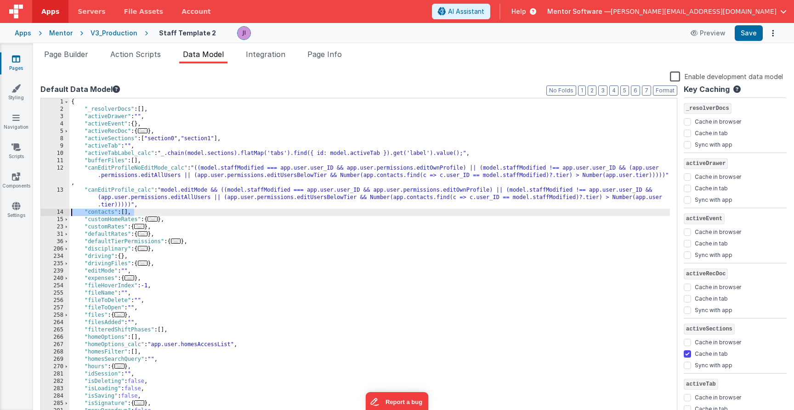
drag, startPoint x: 133, startPoint y: 211, endPoint x: 46, endPoint y: 213, distance: 86.4
click at [46, 213] on div "1 2 3 4 5 8 9 10 11 12 13 14 15 23 31 36 206 234 235 239 240 254 255 256 257 25…" at bounding box center [358, 258] width 637 height 320
